Goal: Find specific page/section: Find specific page/section

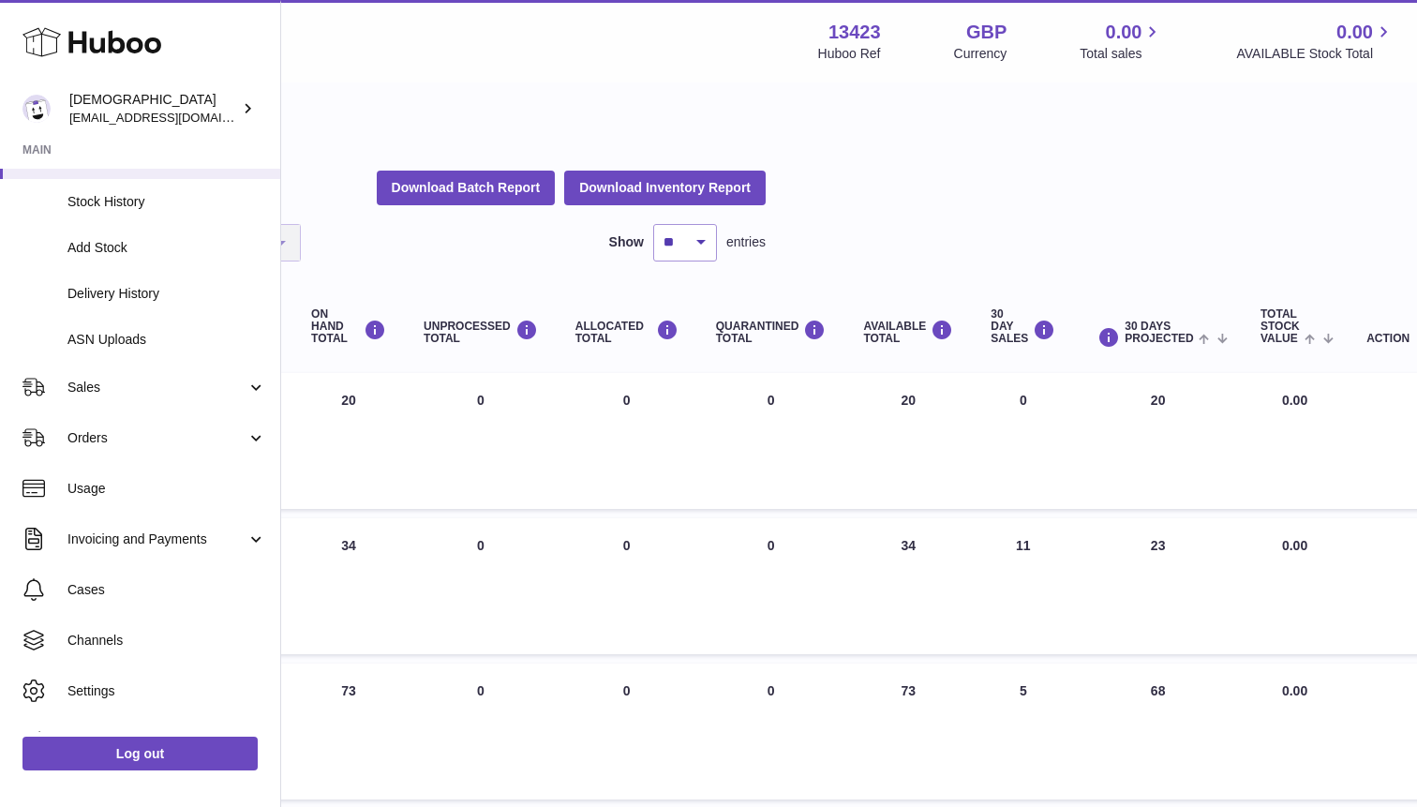
scroll to position [222, 0]
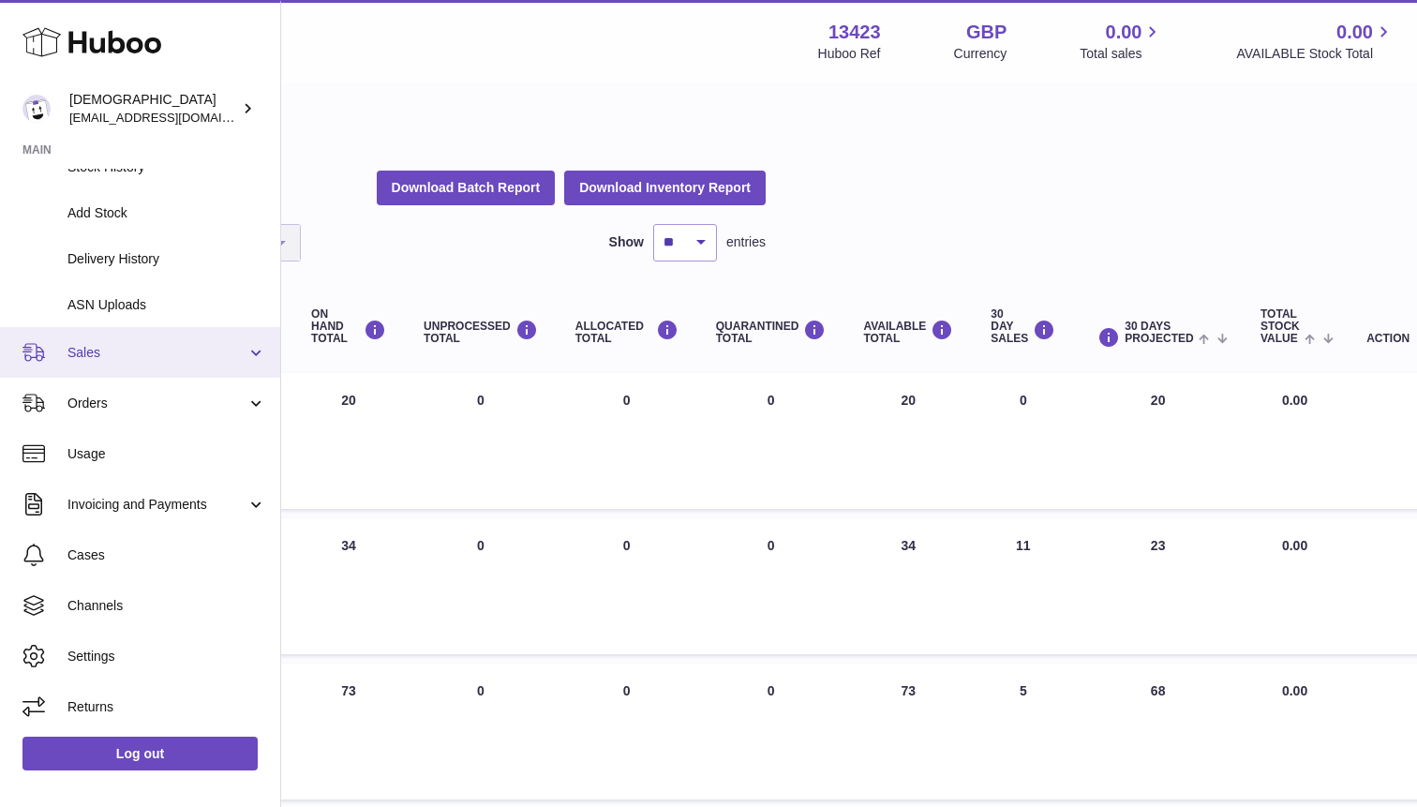
click at [193, 352] on span "Sales" at bounding box center [156, 353] width 179 height 18
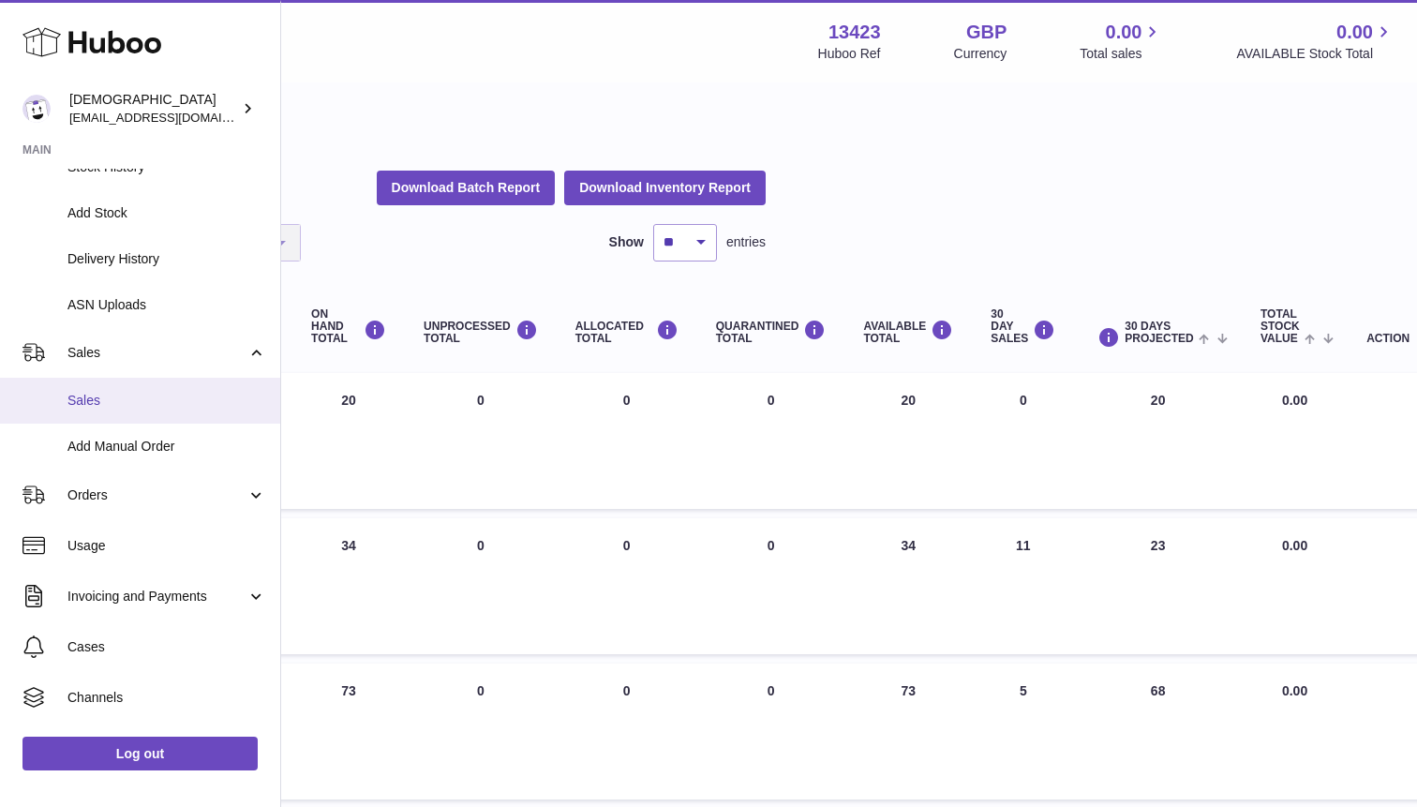
click at [160, 401] on span "Sales" at bounding box center [166, 401] width 199 height 18
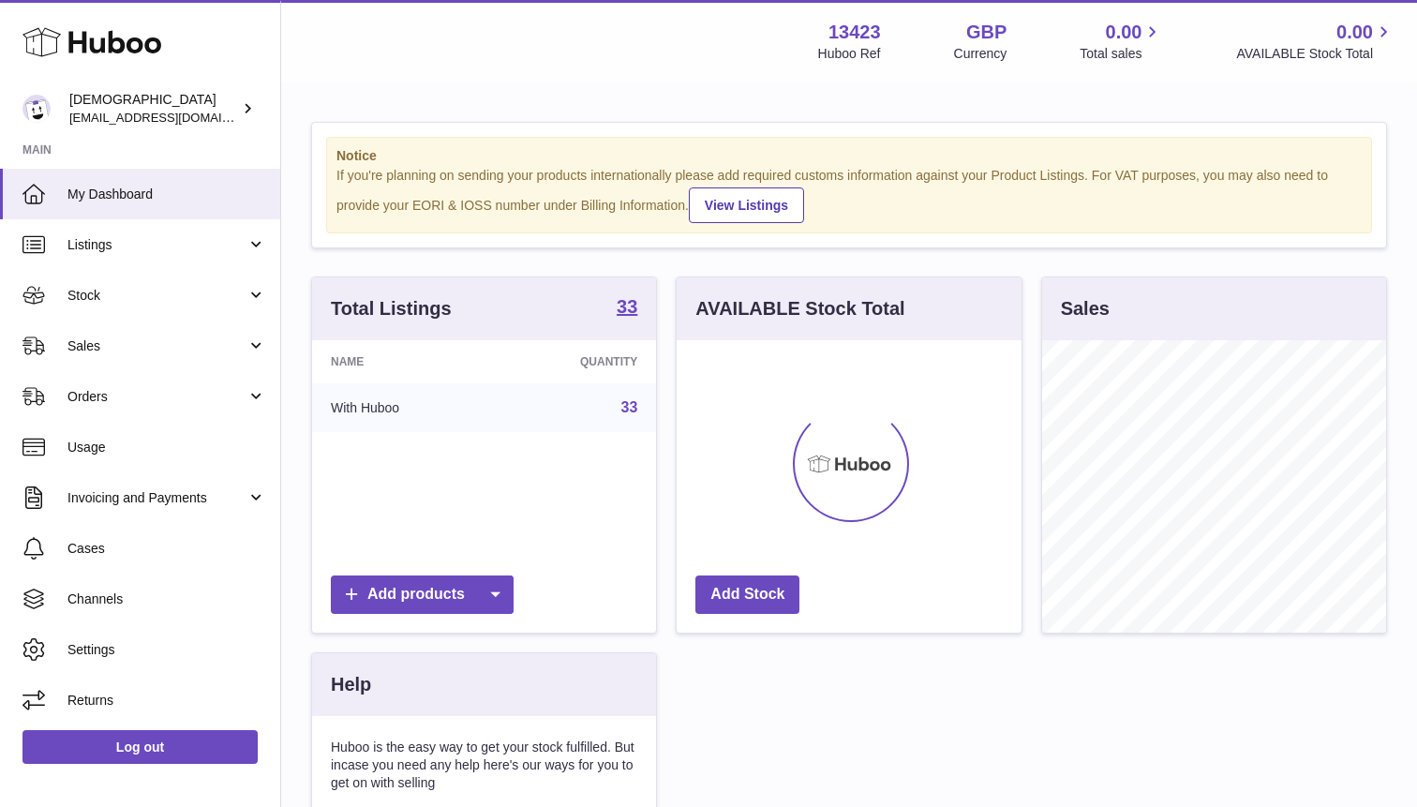
scroll to position [292, 344]
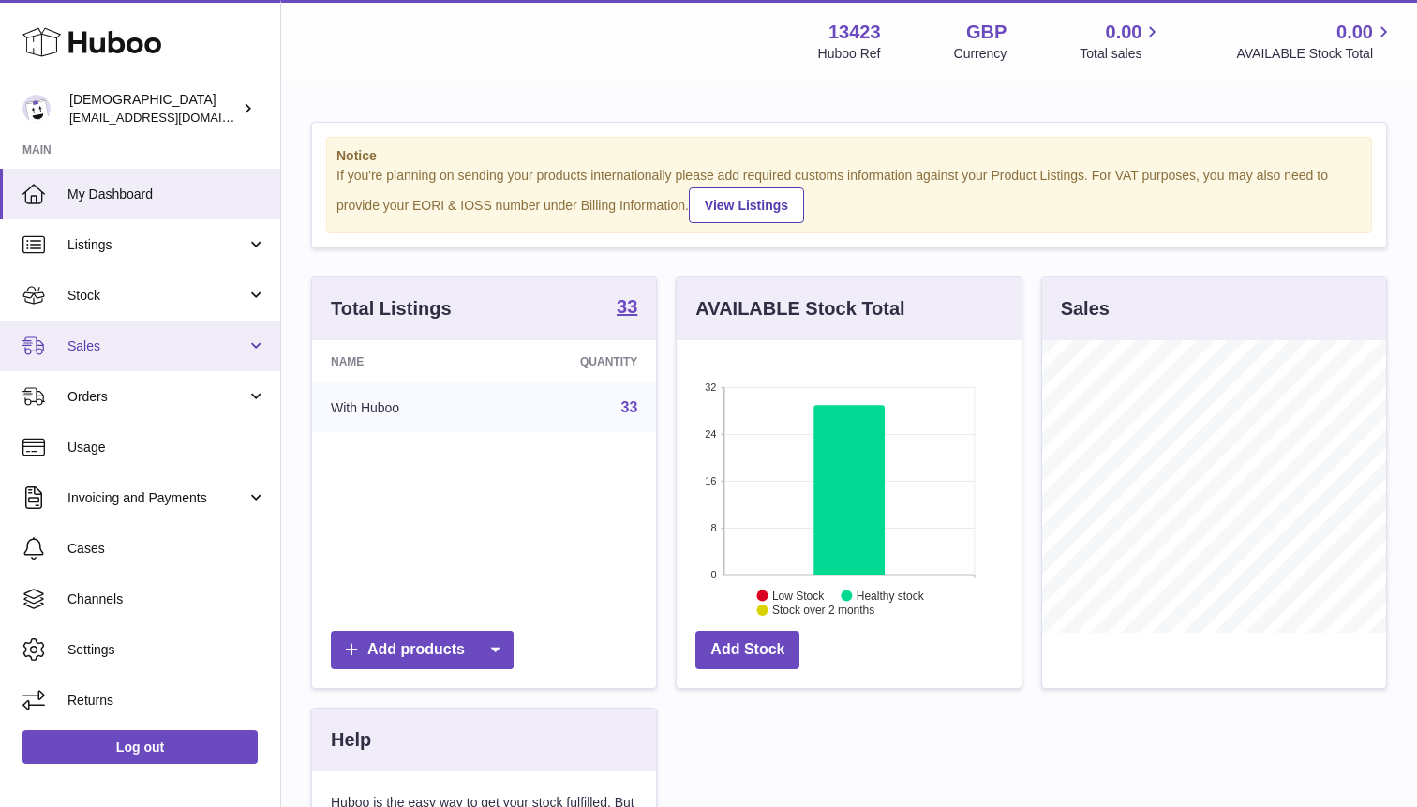
click at [151, 356] on link "Sales" at bounding box center [140, 346] width 280 height 51
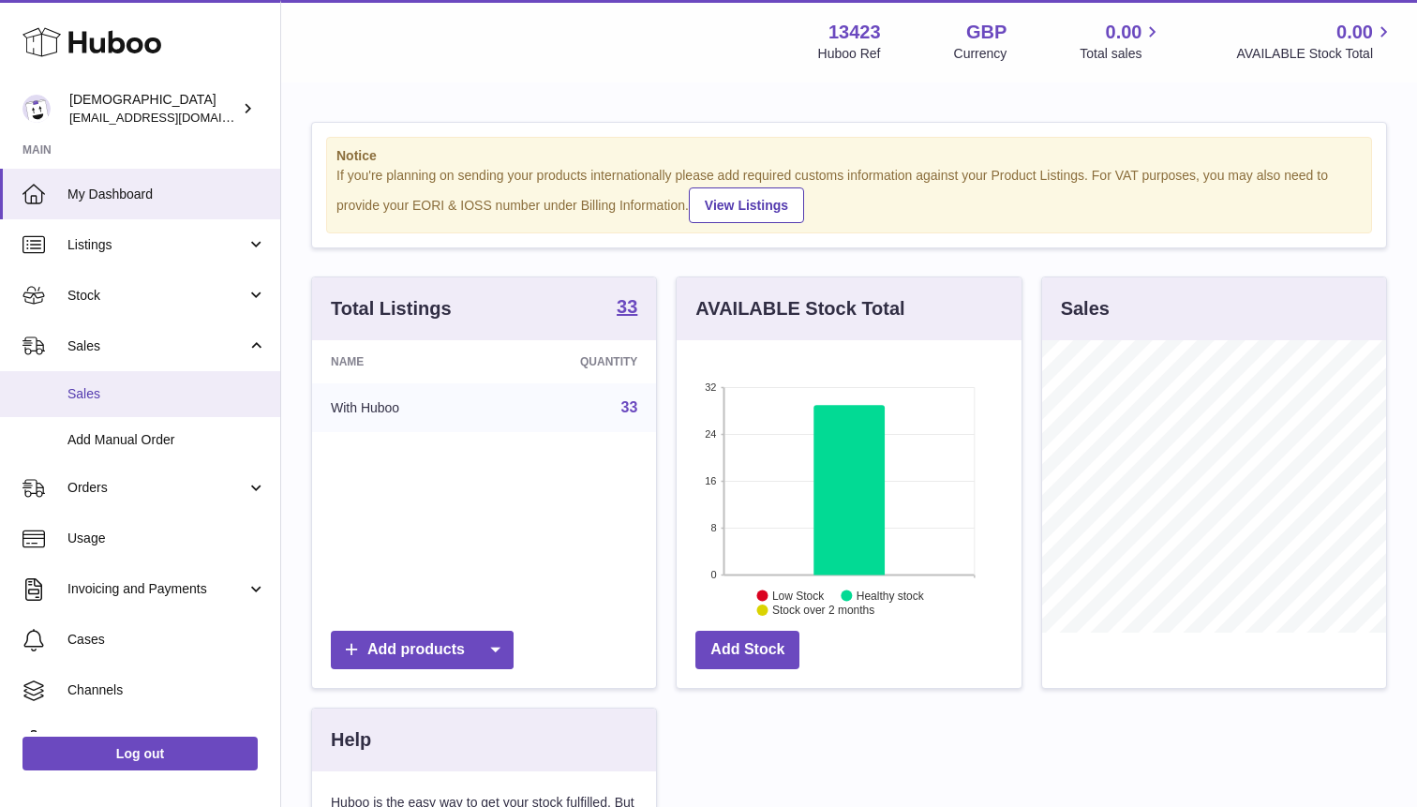
click at [150, 380] on link "Sales" at bounding box center [140, 394] width 280 height 46
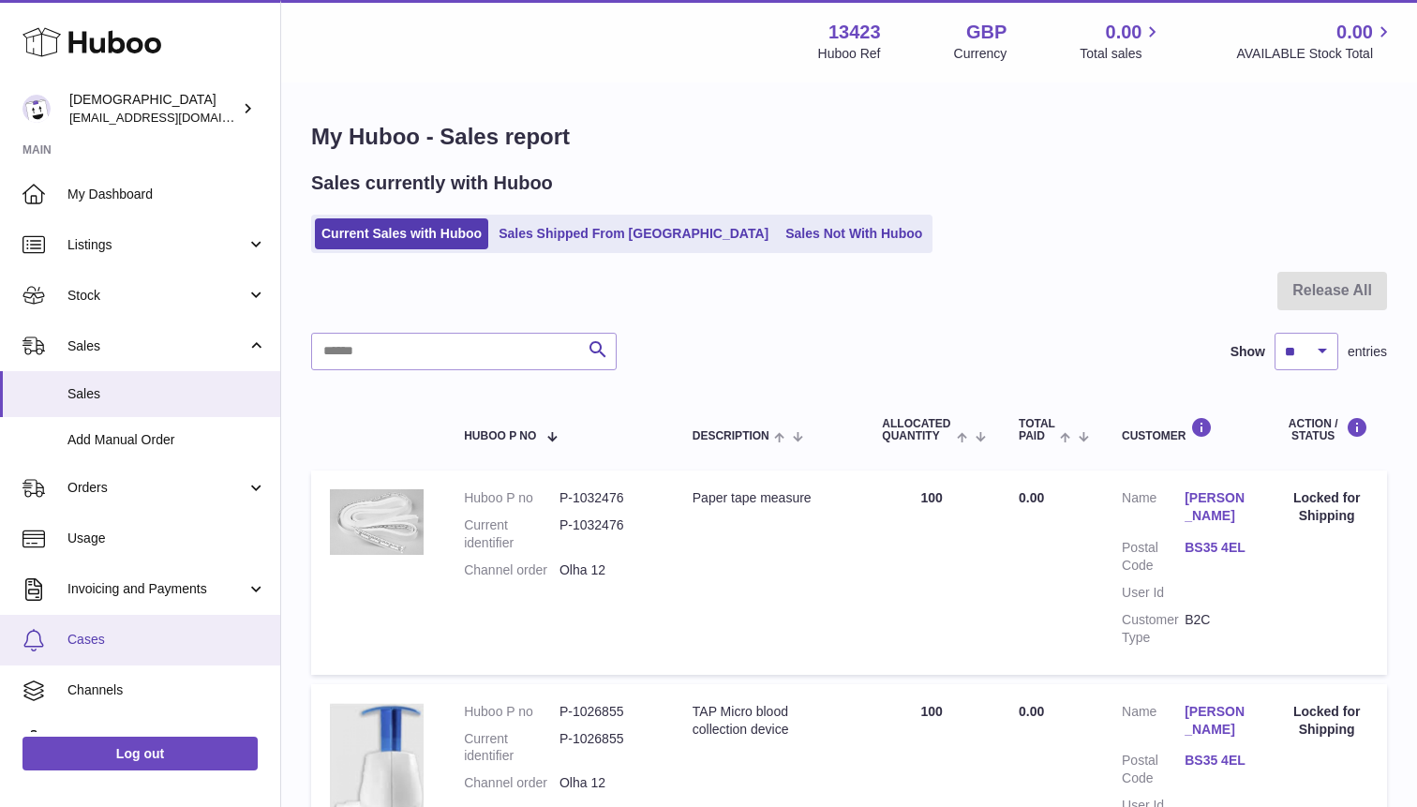
click at [101, 622] on link "Cases" at bounding box center [140, 640] width 280 height 51
